Goal: Task Accomplishment & Management: Manage account settings

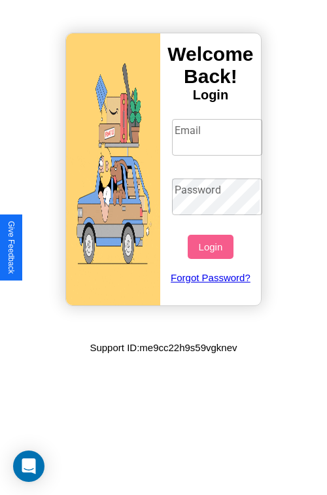
click at [218, 137] on input "Email" at bounding box center [217, 137] width 91 height 37
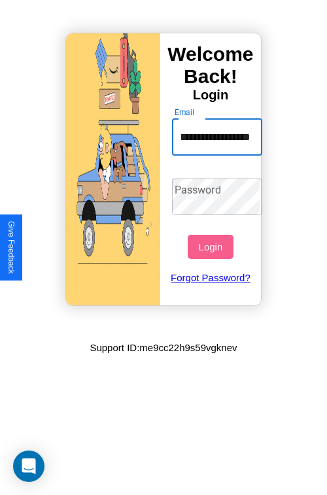
scroll to position [0, 35]
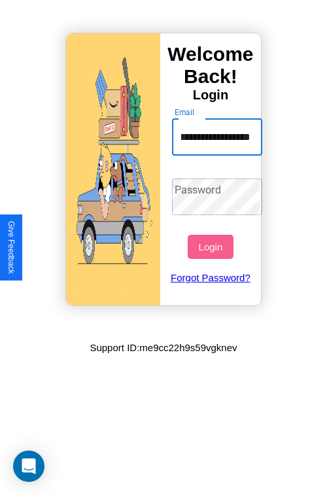
type input "**********"
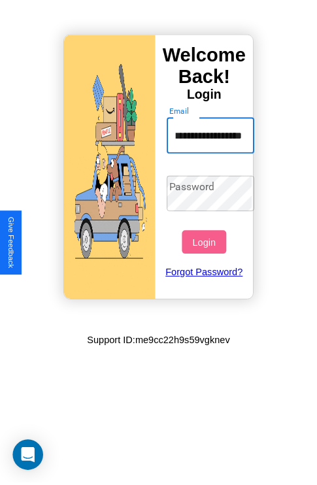
scroll to position [0, 0]
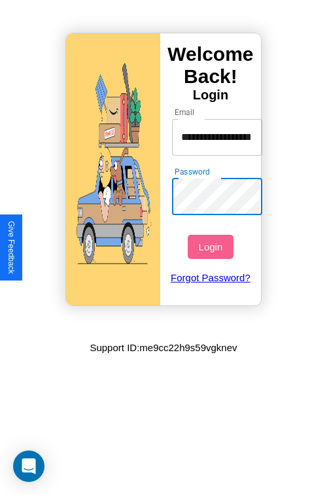
click at [212, 246] on button "Login" at bounding box center [209, 247] width 45 height 24
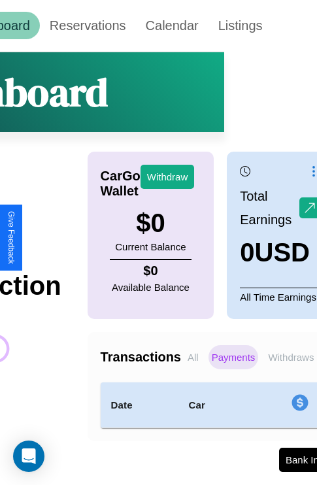
click at [291, 357] on p "Withdraws" at bounding box center [291, 357] width 52 height 24
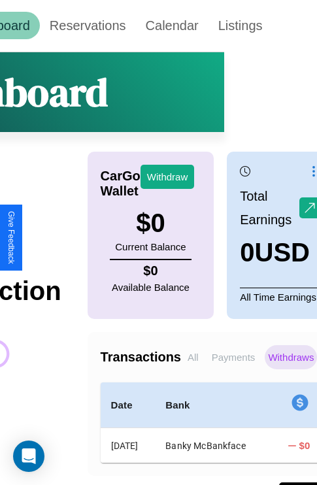
click at [193, 357] on p "All" at bounding box center [193, 357] width 18 height 24
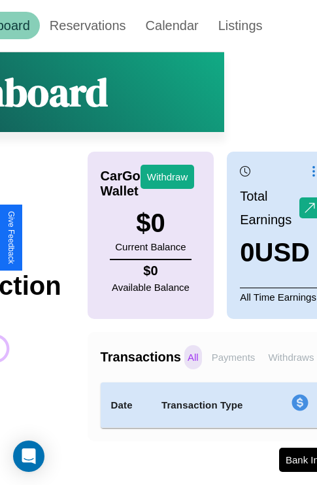
click at [291, 357] on p "Withdraws" at bounding box center [291, 357] width 52 height 24
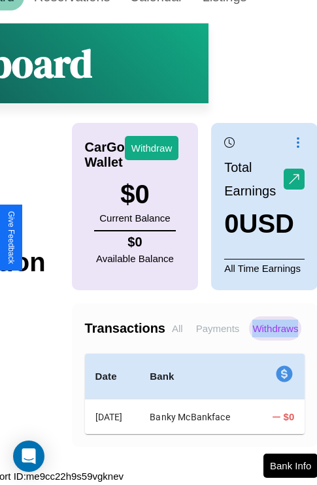
scroll to position [36, 109]
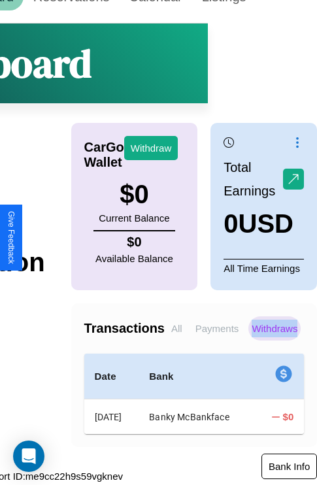
click at [289, 471] on button "Bank Info" at bounding box center [289, 465] width 56 height 25
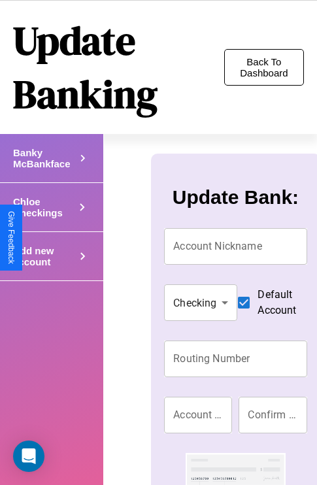
click at [263, 67] on button "Back To Dashboard" at bounding box center [264, 67] width 80 height 37
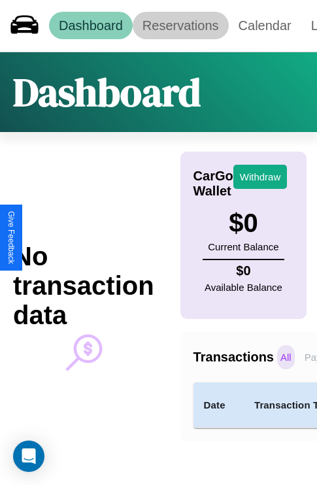
click at [180, 25] on link "Reservations" at bounding box center [181, 25] width 96 height 27
